Goal: Transaction & Acquisition: Book appointment/travel/reservation

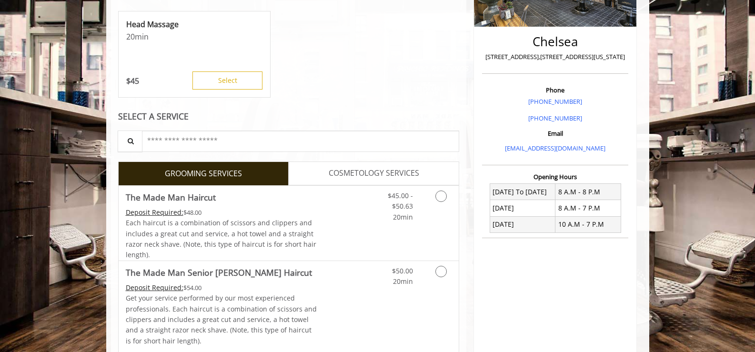
scroll to position [226, 0]
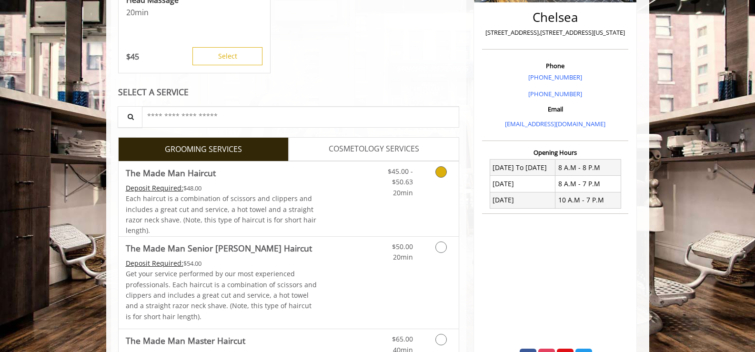
click at [441, 174] on icon "Grooming services" at bounding box center [440, 171] width 11 height 11
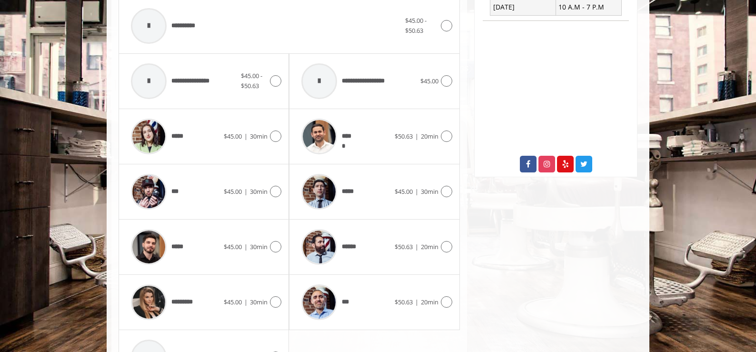
scroll to position [420, 0]
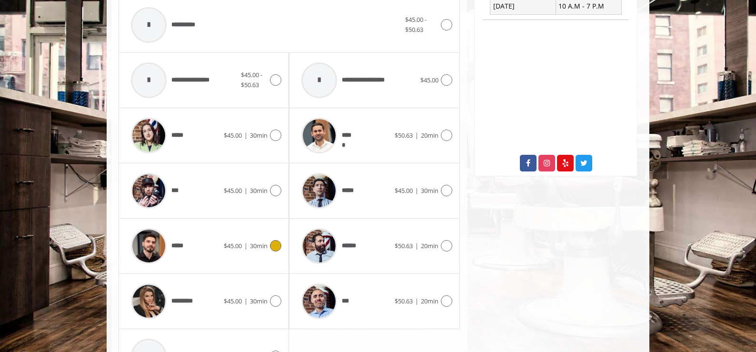
click at [272, 249] on icon at bounding box center [275, 245] width 11 height 11
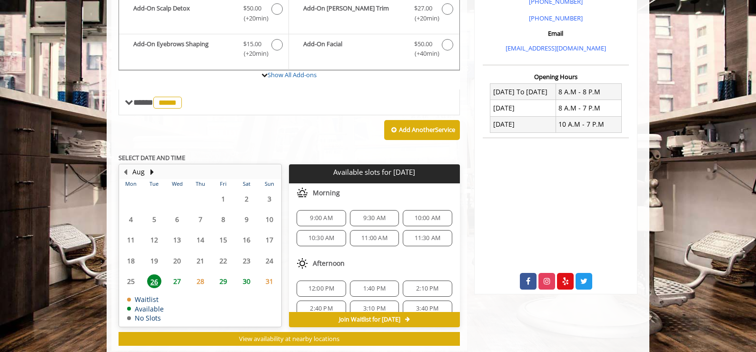
scroll to position [285, 0]
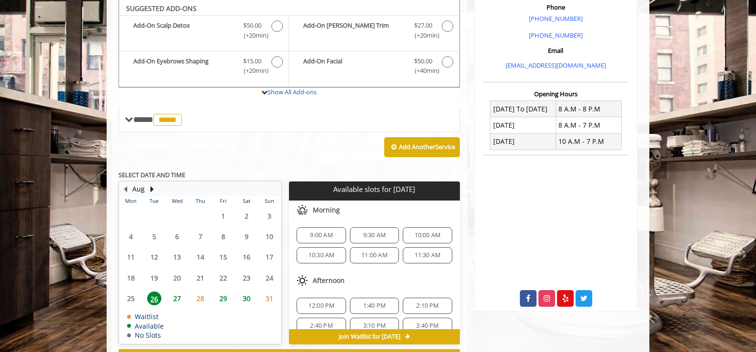
click at [245, 300] on span "30" at bounding box center [247, 298] width 14 height 14
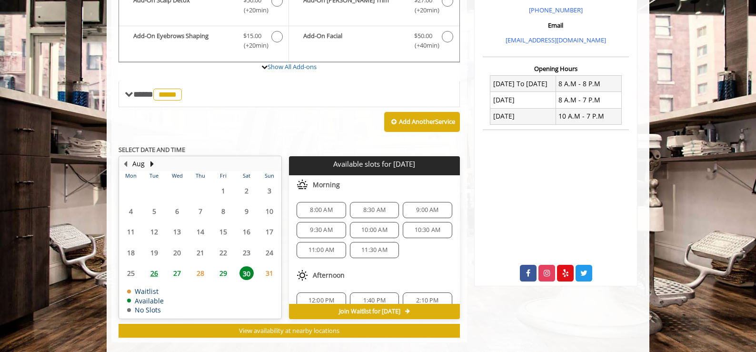
scroll to position [324, 0]
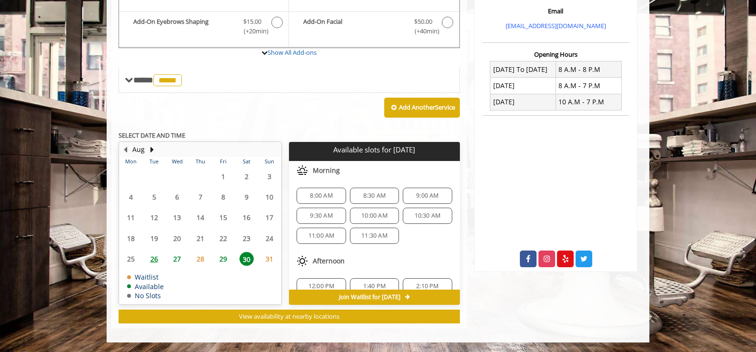
click at [325, 236] on span "11:00 AM" at bounding box center [322, 236] width 26 height 8
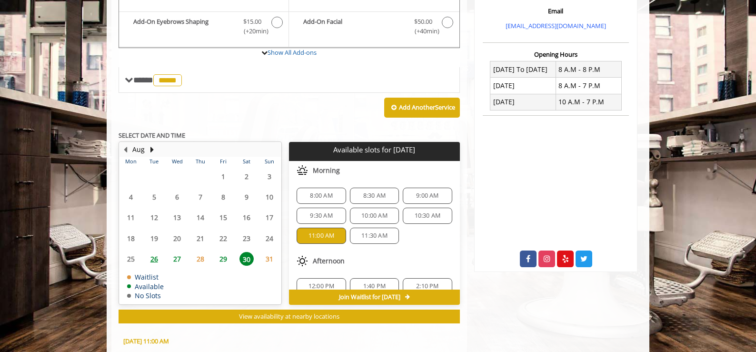
scroll to position [496, 0]
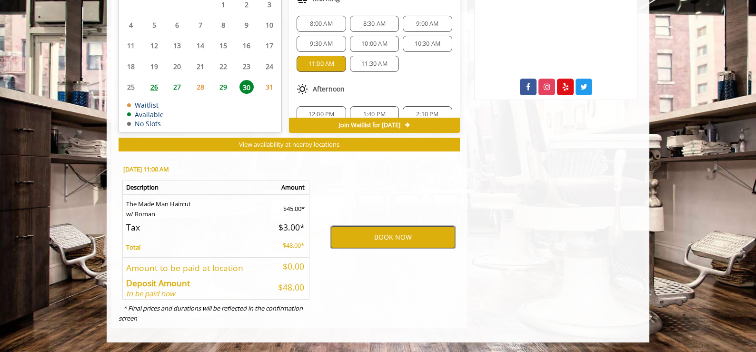
click at [410, 238] on button "BOOK NOW" at bounding box center [393, 237] width 124 height 22
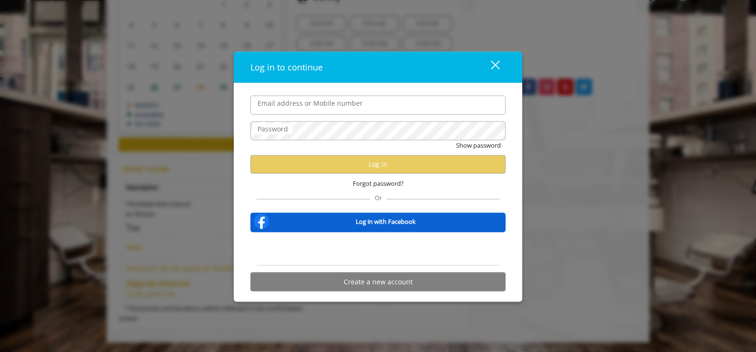
type input "**********"
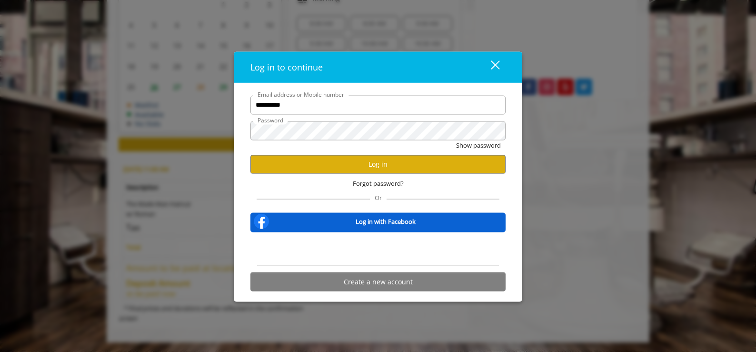
scroll to position [0, 0]
click at [410, 164] on button "Log in" at bounding box center [377, 164] width 255 height 19
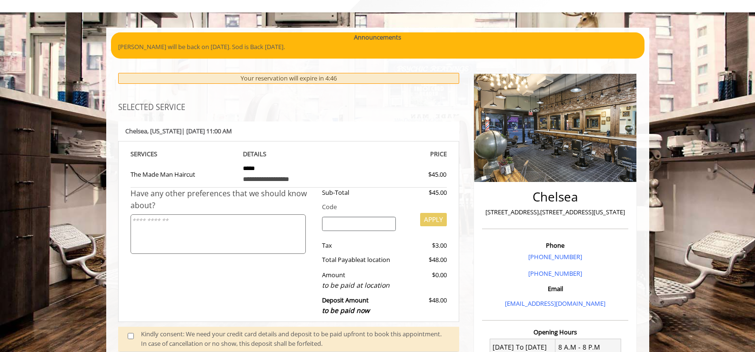
scroll to position [42, 0]
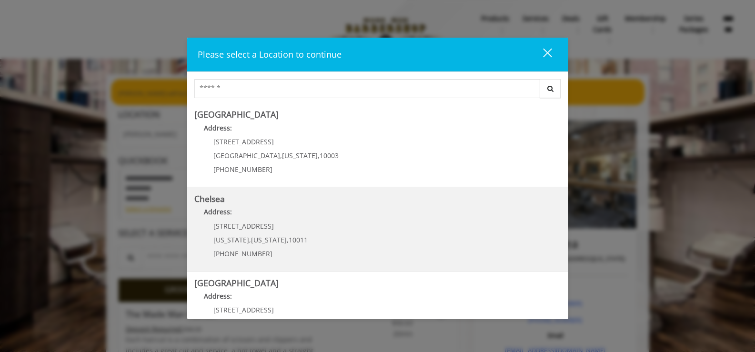
click at [245, 210] on p "Address:" at bounding box center [377, 214] width 367 height 15
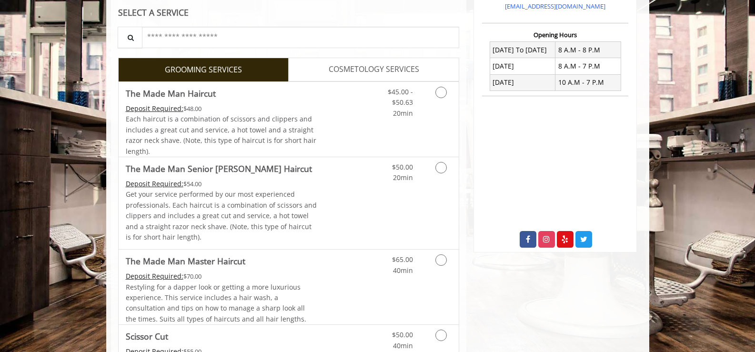
scroll to position [352, 0]
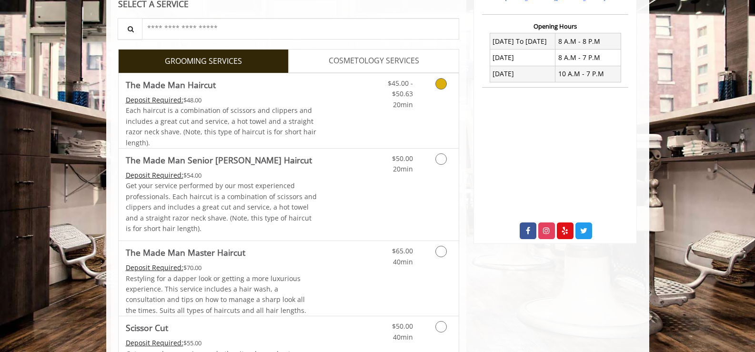
click at [441, 86] on icon "Grooming services" at bounding box center [440, 83] width 11 height 11
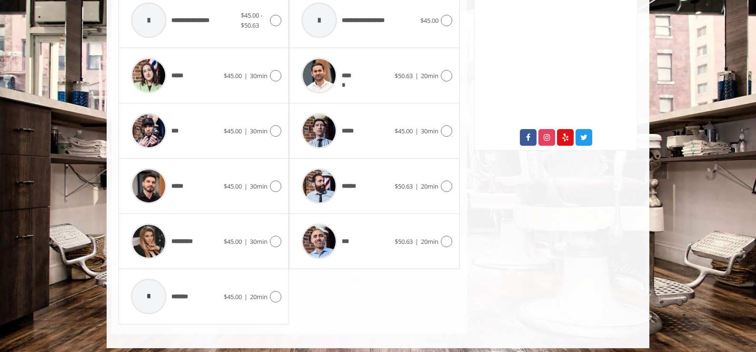
scroll to position [451, 0]
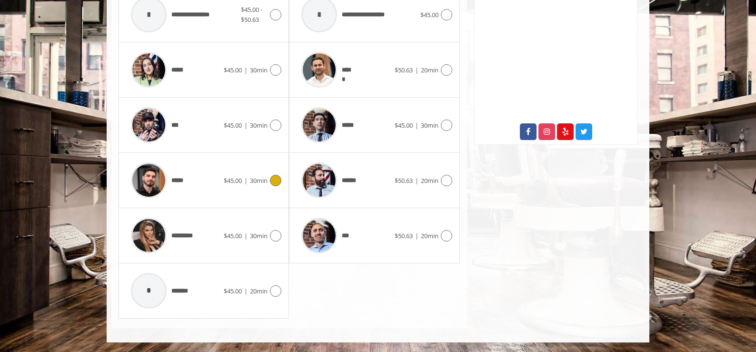
click at [277, 180] on icon at bounding box center [275, 180] width 11 height 11
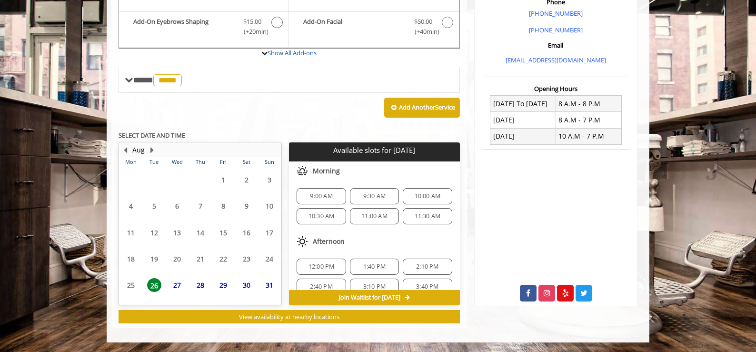
scroll to position [290, 0]
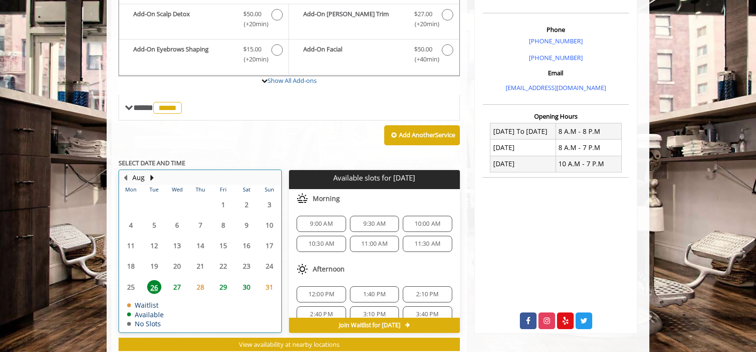
click at [222, 260] on table "Mon Tue Wed Thu Fri Sat Sun 28 29 30 31 1 2 3 4 5 6 7 8 9 10 11 12 13 14 15 16 …" at bounding box center [200, 258] width 161 height 147
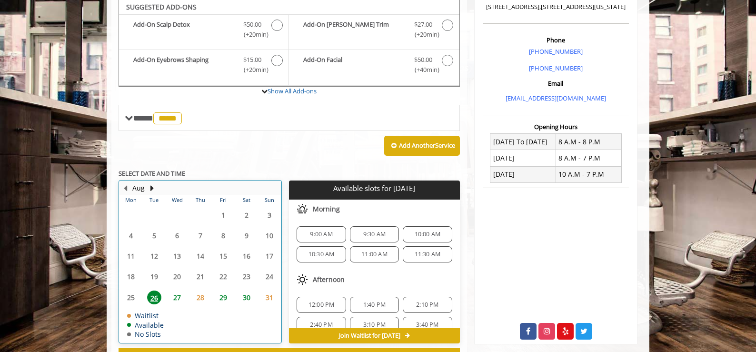
scroll to position [250, 0]
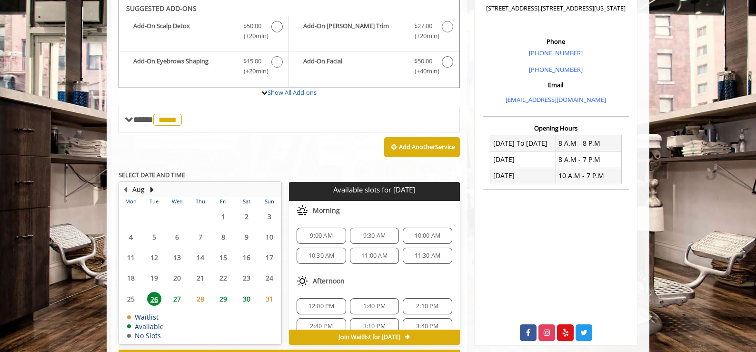
click at [225, 299] on span "29" at bounding box center [223, 299] width 14 height 14
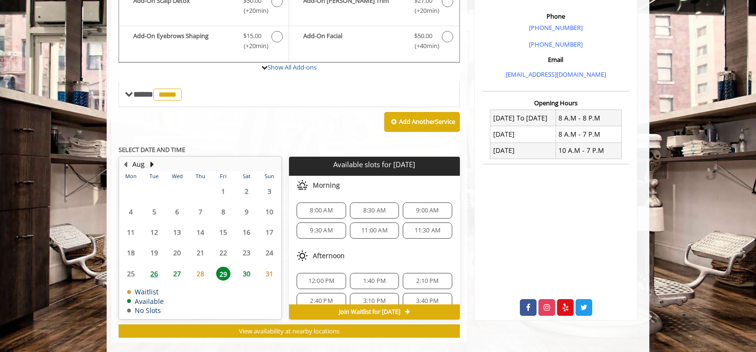
scroll to position [290, 0]
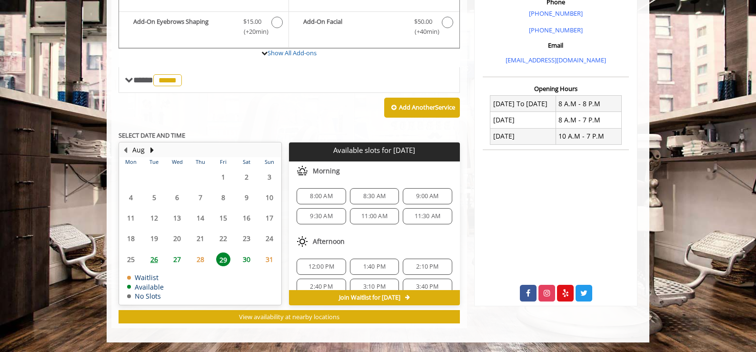
click at [367, 212] on span "11:00 AM" at bounding box center [374, 216] width 26 height 8
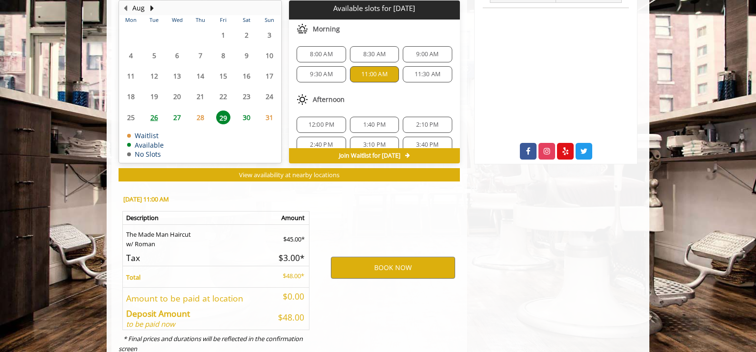
scroll to position [462, 0]
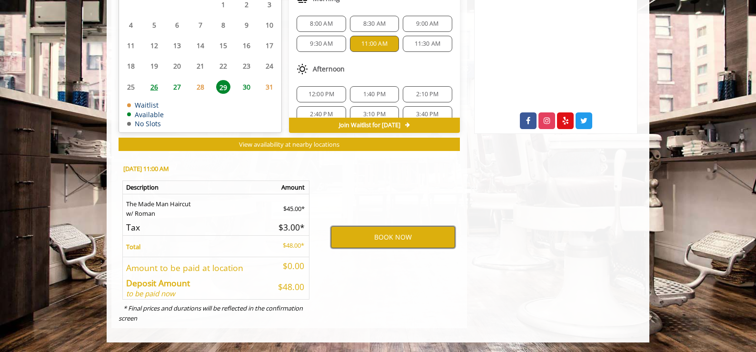
click at [398, 238] on button "BOOK NOW" at bounding box center [393, 237] width 124 height 22
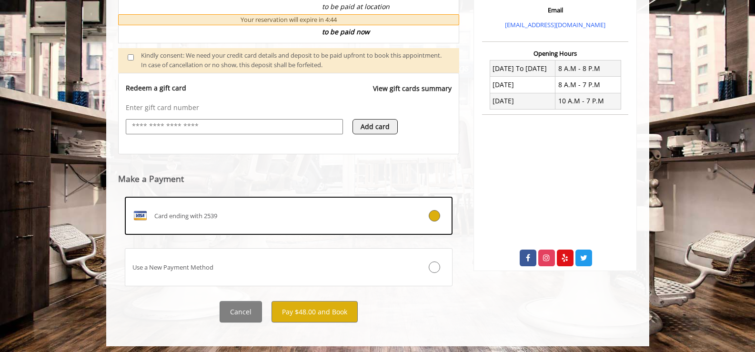
scroll to position [329, 0]
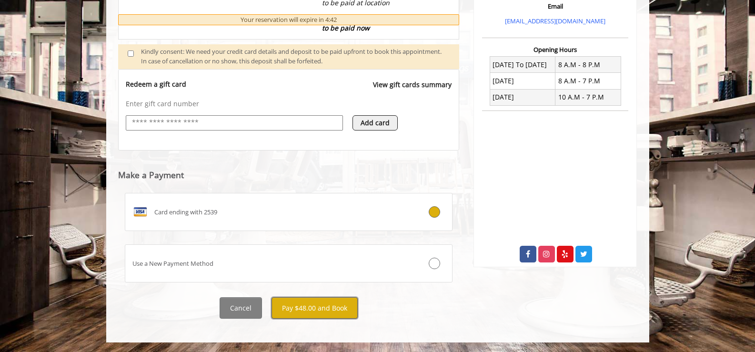
click at [306, 309] on button "Pay $48.00 and Book" at bounding box center [314, 307] width 86 height 21
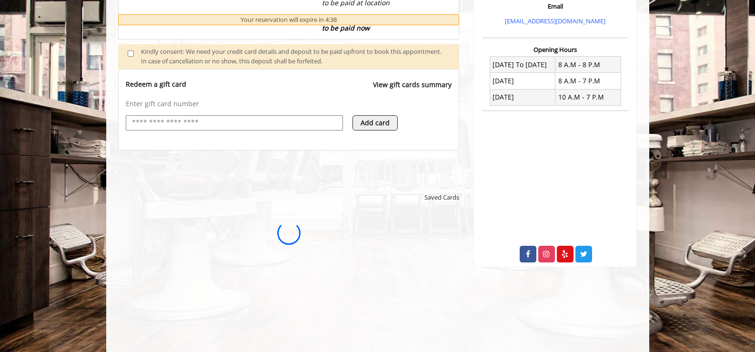
scroll to position [0, 0]
